Goal: Book appointment/travel/reservation

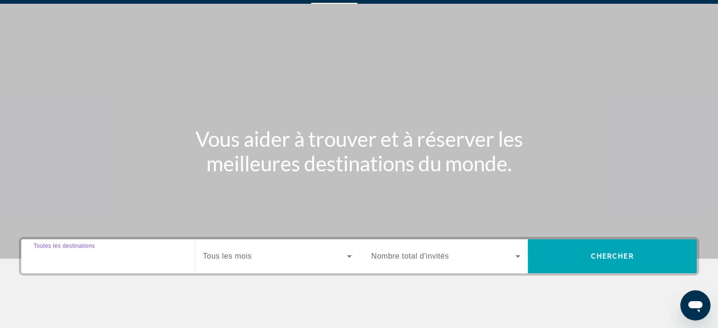
click at [116, 256] on input "Destination Toutes les destinations" at bounding box center [108, 256] width 149 height 11
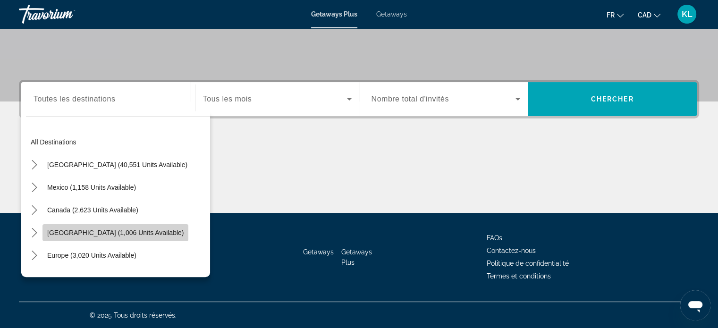
click at [113, 232] on span "Caribbean & Atlantic Islands (1,006 units available)" at bounding box center [115, 233] width 136 height 8
type input "**********"
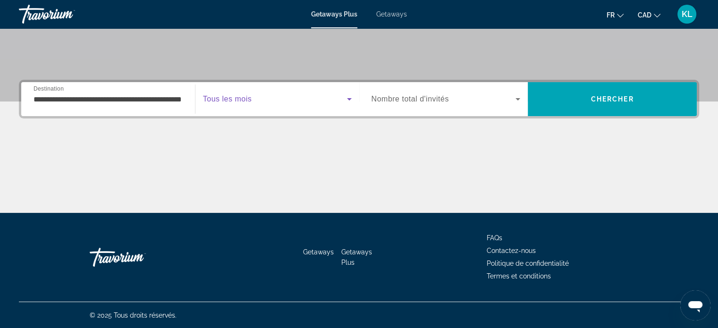
click at [282, 101] on span "Search widget" at bounding box center [275, 98] width 144 height 11
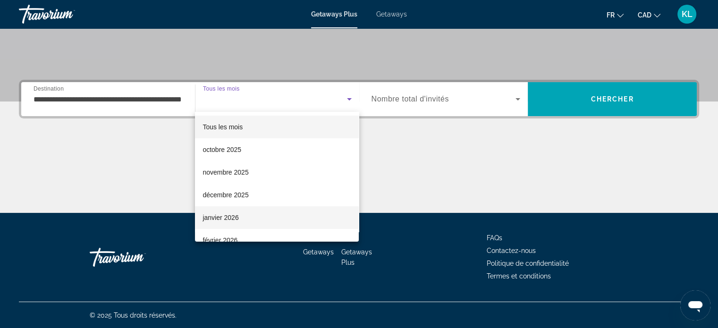
scroll to position [24, 0]
click at [227, 213] on span "février 2026" at bounding box center [220, 216] width 35 height 11
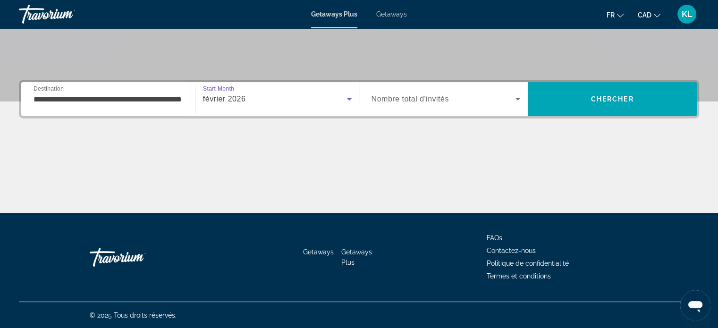
click at [408, 100] on span "Nombre total d'invités" at bounding box center [410, 99] width 77 height 8
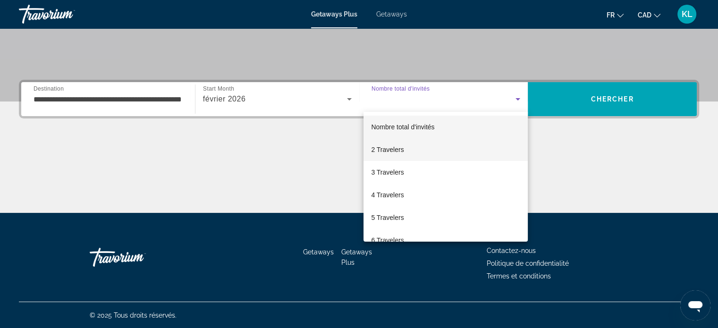
click at [417, 154] on mat-option "2 Travelers" at bounding box center [445, 149] width 164 height 23
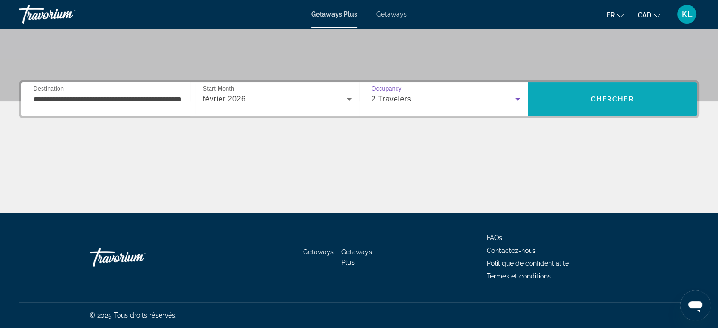
click at [591, 98] on span "Chercher" at bounding box center [612, 99] width 43 height 8
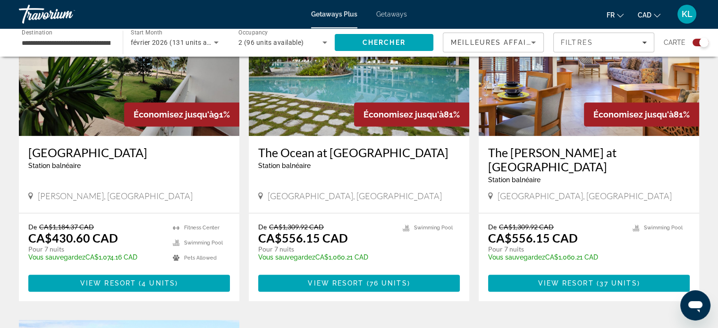
scroll to position [397, 0]
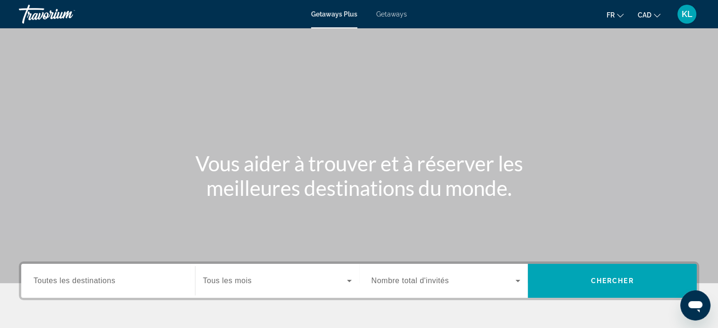
click at [385, 17] on span "Getaways" at bounding box center [391, 14] width 31 height 8
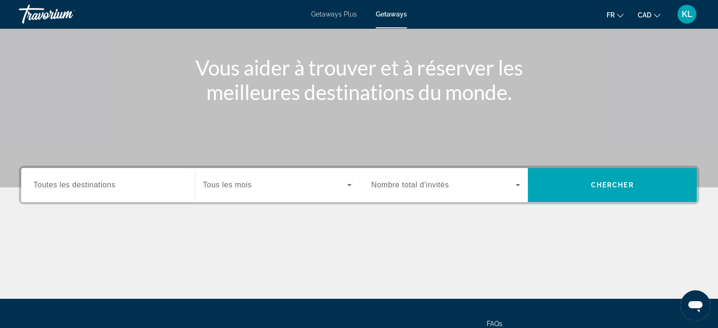
scroll to position [96, 0]
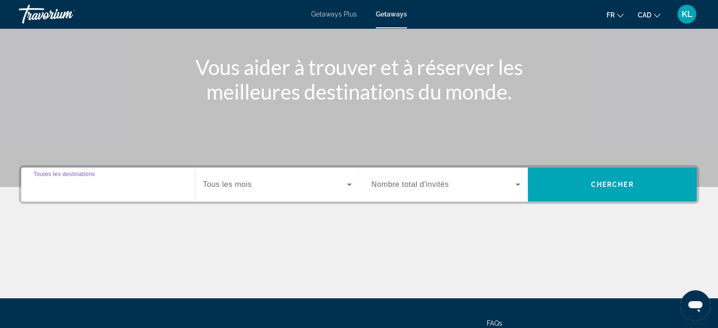
click at [154, 186] on input "Destination Toutes les destinations" at bounding box center [108, 184] width 149 height 11
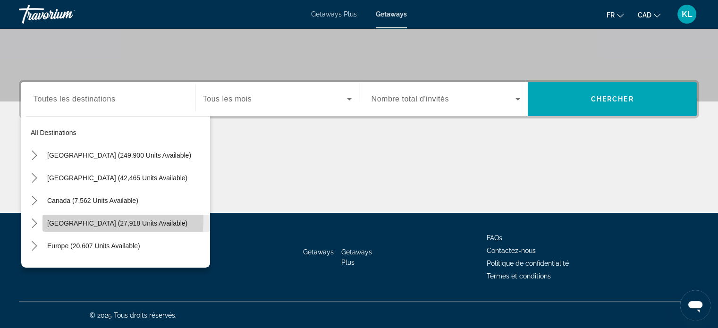
click at [101, 220] on span "[GEOGRAPHIC_DATA] (27,918 units available)" at bounding box center [117, 224] width 140 height 8
type input "**********"
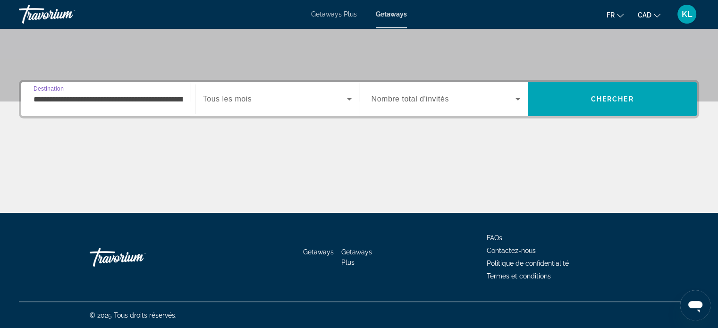
click at [293, 107] on div "Search widget" at bounding box center [277, 99] width 149 height 26
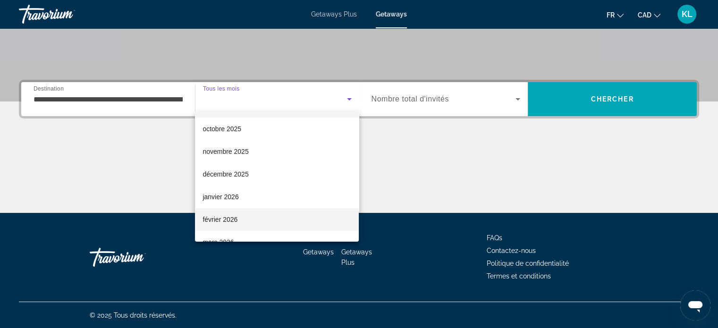
scroll to position [21, 0]
click at [264, 222] on mat-option "février 2026" at bounding box center [277, 219] width 164 height 23
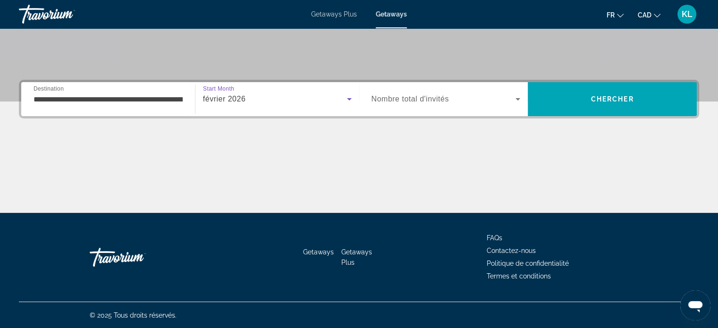
click at [408, 101] on span "Nombre total d'invités" at bounding box center [410, 99] width 77 height 8
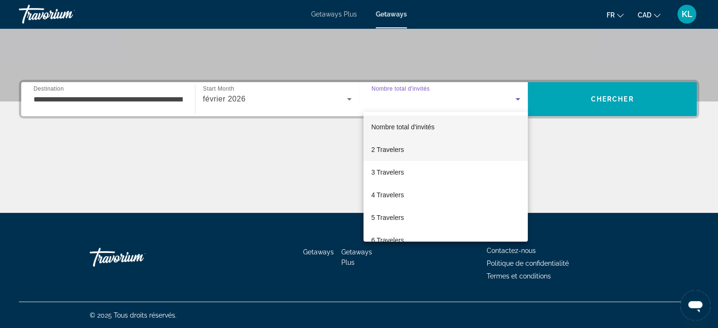
click at [406, 142] on mat-option "2 Travelers" at bounding box center [445, 149] width 164 height 23
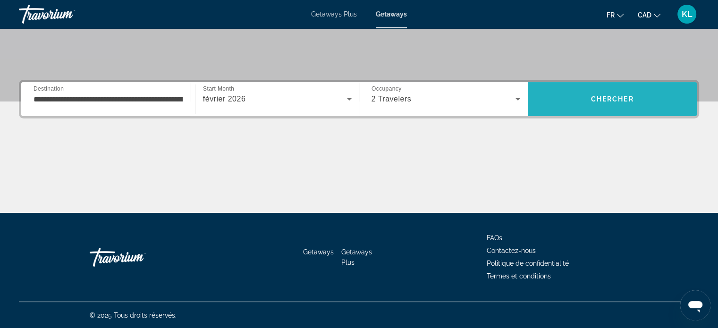
click at [620, 95] on span "Chercher" at bounding box center [612, 99] width 43 height 8
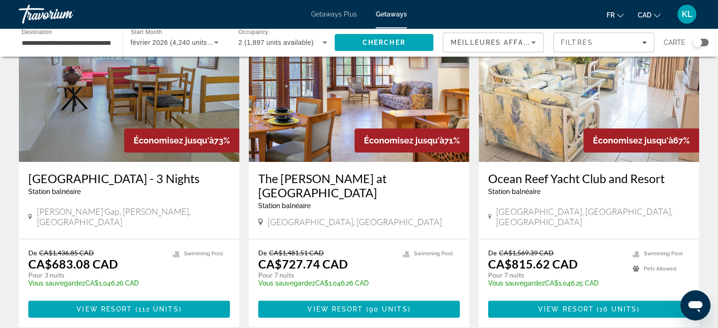
scroll to position [415, 0]
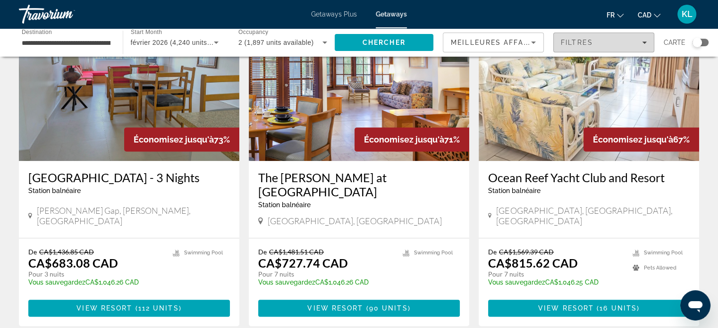
click at [598, 43] on div "Filtres" at bounding box center [604, 43] width 86 height 8
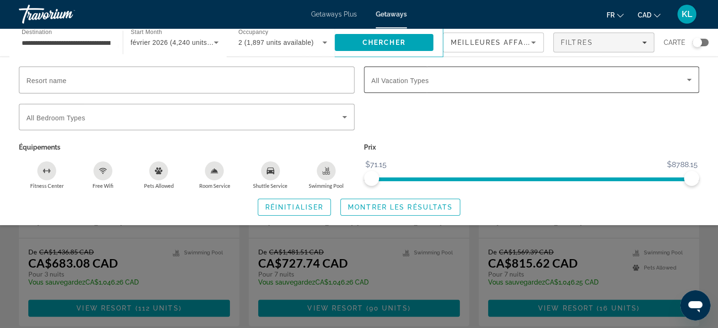
click at [414, 82] on span "All Vacation Types" at bounding box center [401, 81] width 58 height 8
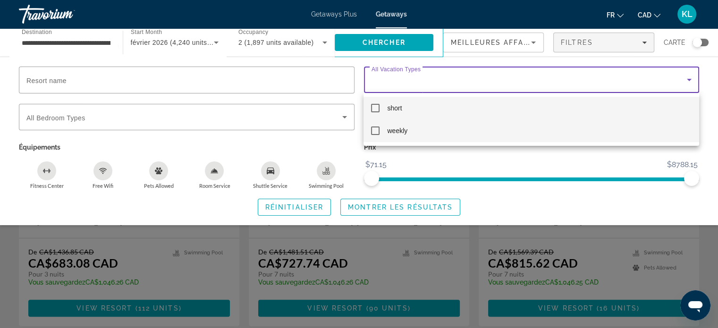
click at [393, 130] on span "weekly" at bounding box center [397, 130] width 20 height 11
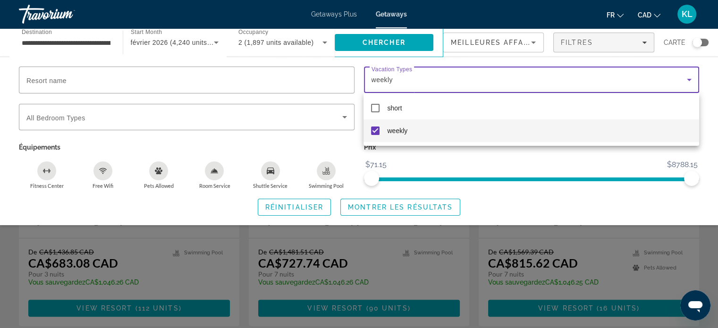
click at [414, 210] on div at bounding box center [359, 164] width 718 height 328
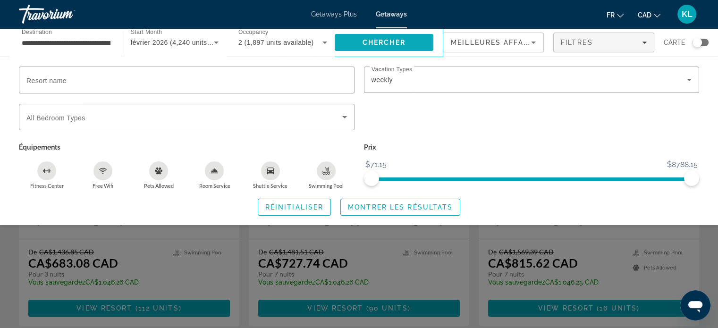
click at [391, 47] on span "Search" at bounding box center [384, 42] width 99 height 23
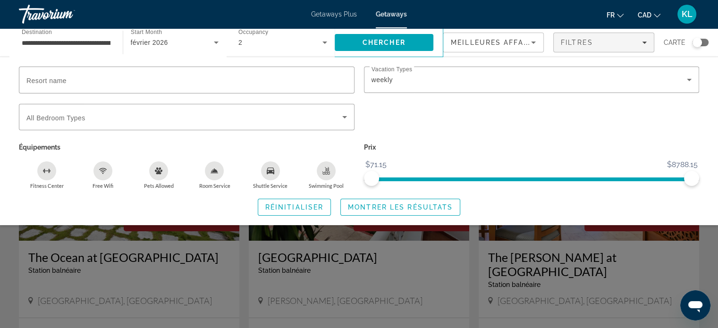
click at [13, 250] on div "Search widget" at bounding box center [359, 235] width 718 height 186
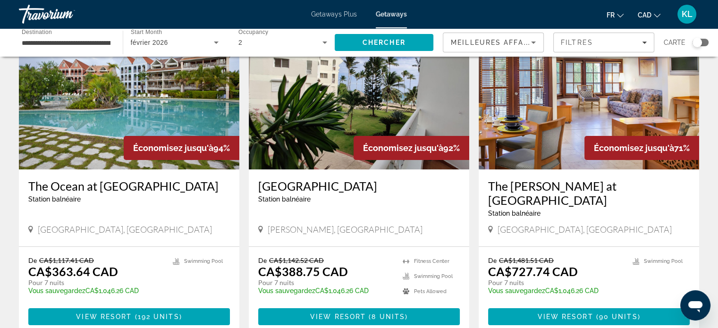
scroll to position [64, 0]
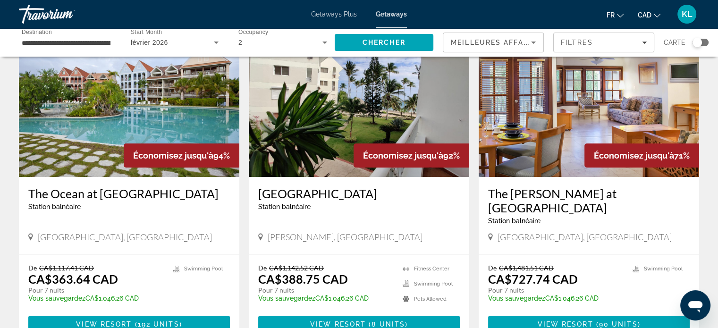
click at [93, 130] on img "Main content" at bounding box center [129, 101] width 220 height 151
